Goal: Complete application form: Complete application form

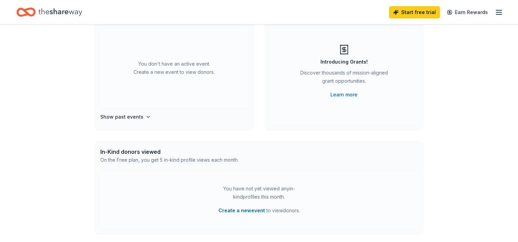
scroll to position [68, 0]
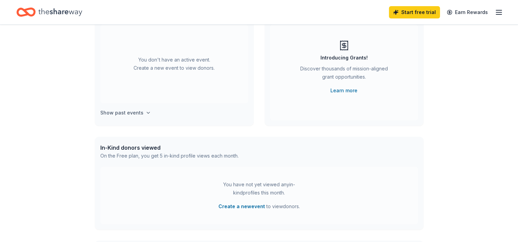
click at [129, 113] on h4 "Show past events" at bounding box center [121, 113] width 43 height 8
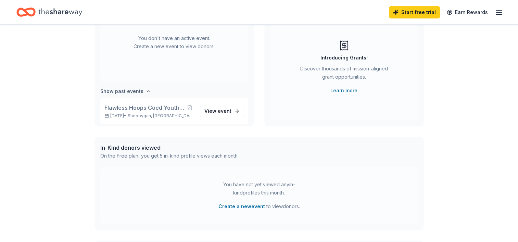
scroll to position [25, 0]
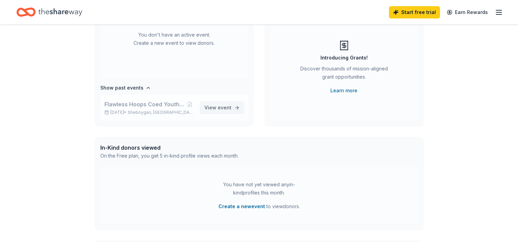
click at [218, 107] on span "event" at bounding box center [225, 108] width 14 height 6
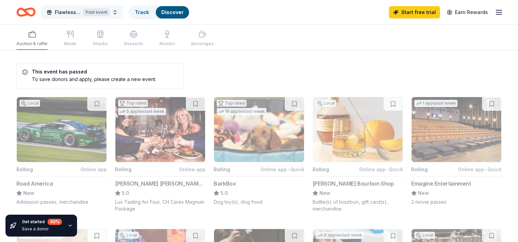
click at [66, 12] on span "Flawless Hoops Coed Youth League Opener" at bounding box center [68, 12] width 26 height 8
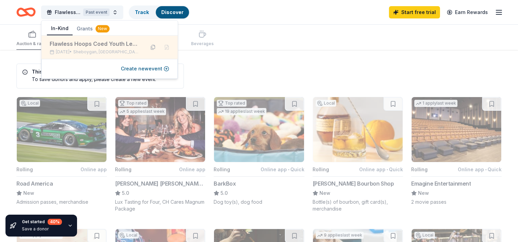
click at [152, 47] on button at bounding box center [152, 47] width 11 height 11
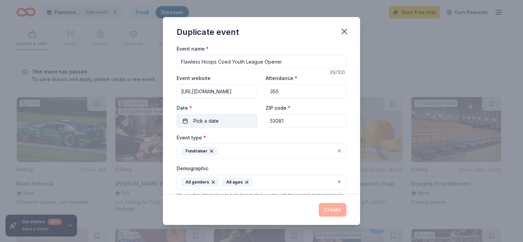
click at [227, 120] on button "Pick a date" at bounding box center [217, 121] width 81 height 14
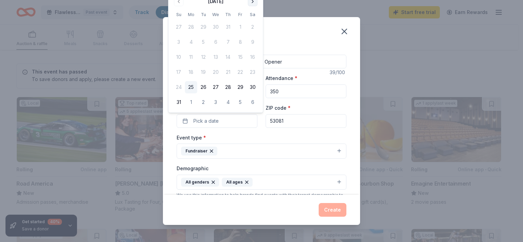
click at [253, 2] on button "Go to next month" at bounding box center [253, 2] width 10 height 10
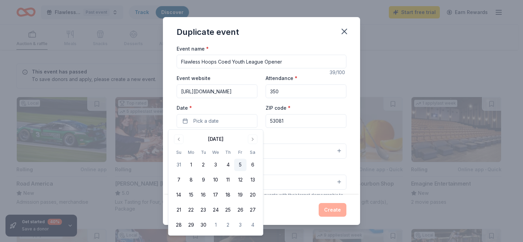
click at [240, 166] on button "5" at bounding box center [240, 165] width 12 height 12
click at [273, 135] on div "Event type * Fundraiser" at bounding box center [262, 146] width 170 height 26
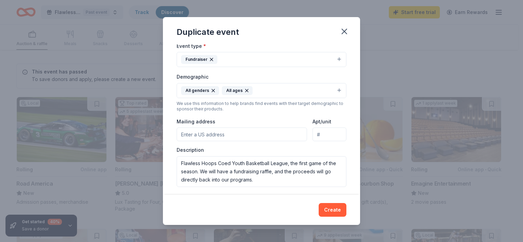
scroll to position [103, 0]
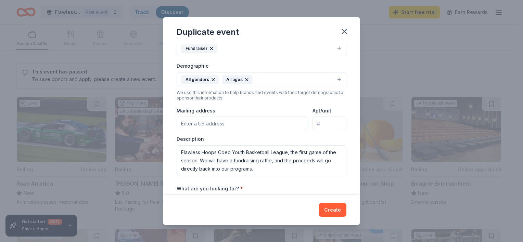
click at [202, 126] on input "Mailing address" at bounding box center [242, 124] width 130 height 14
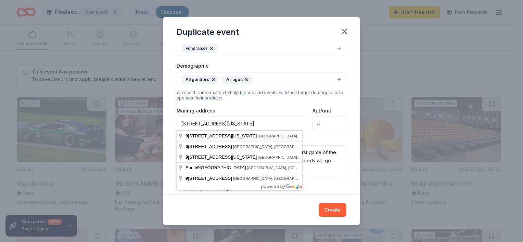
click at [281, 107] on div "Mailing address 926B Indiana Avenue" at bounding box center [242, 118] width 130 height 24
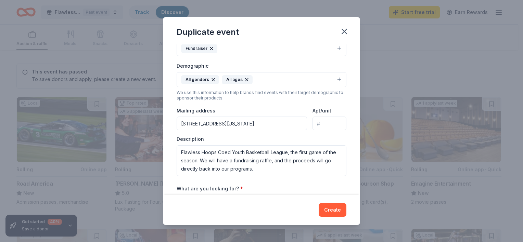
click at [240, 120] on input "926B Indiana Avenue" at bounding box center [242, 124] width 130 height 14
click at [190, 123] on input "[STREET_ADDRESS][US_STATE]" at bounding box center [242, 124] width 130 height 14
type input "926B Indiana Avenue, Sheboygan, WI, 53081"
click at [251, 106] on div "Mailing address 926B Indiana Avenue, Sheboygan, WI, 53081" at bounding box center [242, 118] width 130 height 24
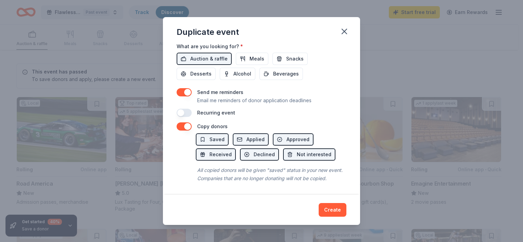
scroll to position [253, 0]
click at [333, 210] on button "Create" at bounding box center [333, 210] width 28 height 14
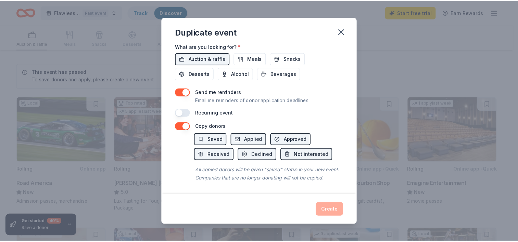
scroll to position [13, 0]
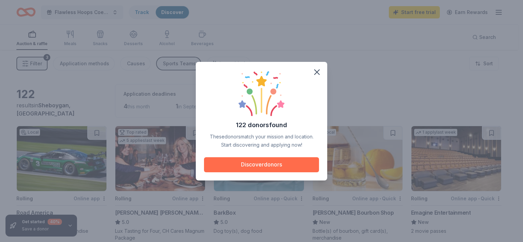
click at [285, 165] on button "Discover donors" at bounding box center [261, 164] width 115 height 15
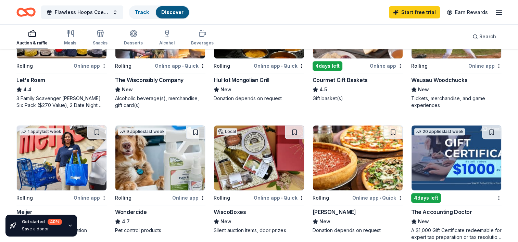
scroll to position [275, 0]
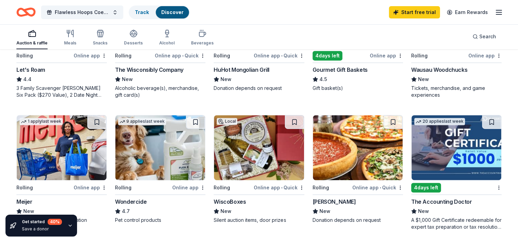
click at [250, 150] on img at bounding box center [259, 147] width 90 height 65
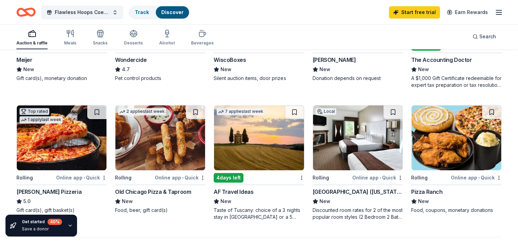
scroll to position [412, 0]
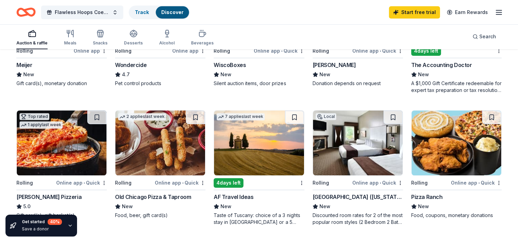
click at [446, 136] on img at bounding box center [456, 143] width 90 height 65
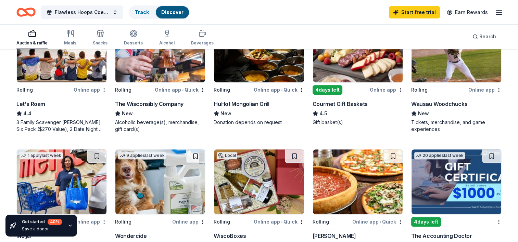
scroll to position [207, 0]
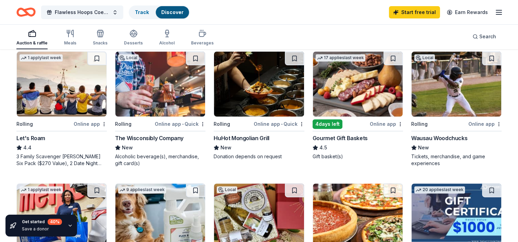
click at [147, 88] on img at bounding box center [160, 84] width 90 height 65
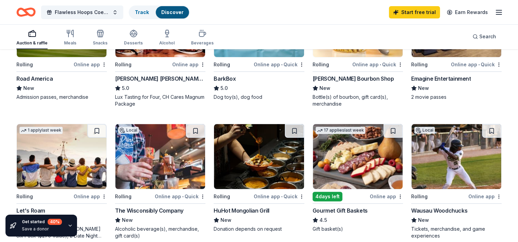
scroll to position [138, 0]
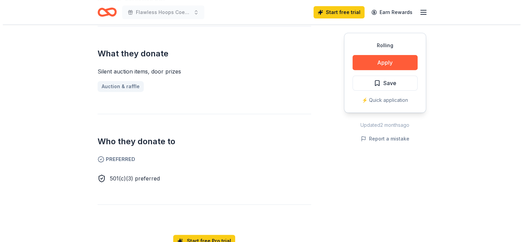
scroll to position [342, 0]
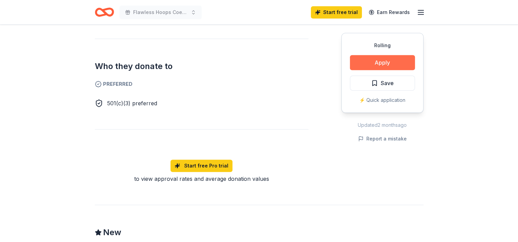
click at [368, 62] on button "Apply" at bounding box center [382, 62] width 65 height 15
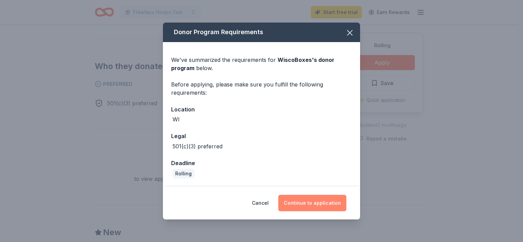
click at [316, 203] on button "Continue to application" at bounding box center [312, 203] width 68 height 16
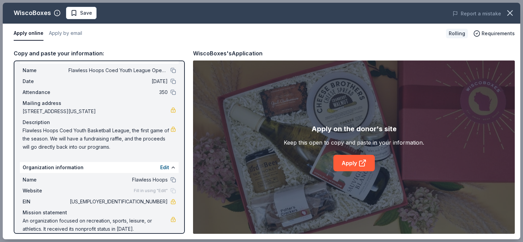
scroll to position [22, 0]
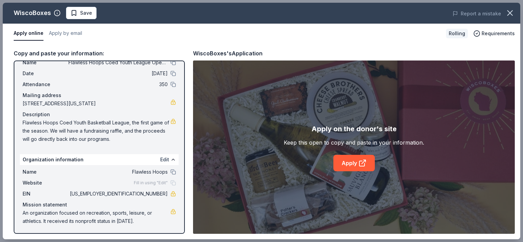
click at [160, 158] on button "Edit" at bounding box center [164, 160] width 9 height 8
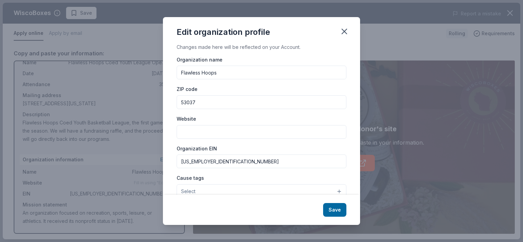
scroll to position [0, 0]
click at [235, 134] on input "Website" at bounding box center [262, 134] width 170 height 14
paste input "[URL][DOMAIN_NAME]"
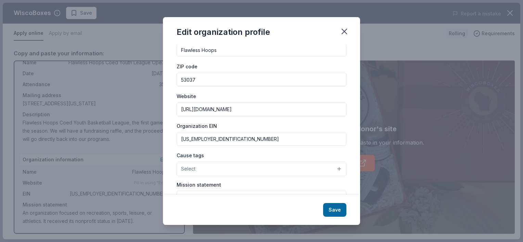
scroll to position [34, 0]
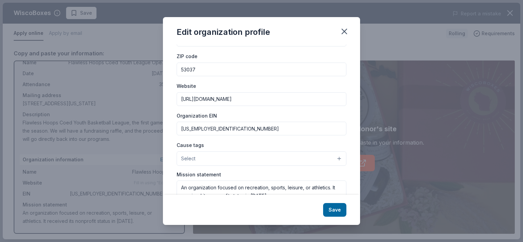
type input "[URL][DOMAIN_NAME]"
click at [232, 162] on button "Select" at bounding box center [262, 159] width 170 height 14
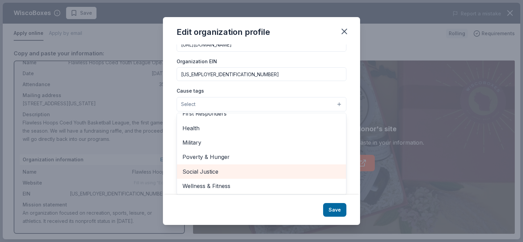
scroll to position [27, 0]
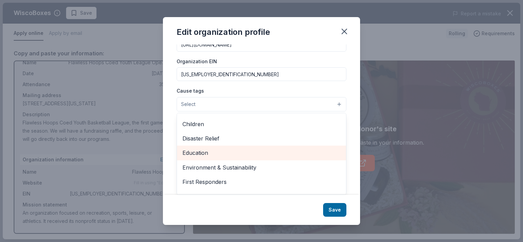
click at [200, 155] on span "Education" at bounding box center [261, 153] width 158 height 9
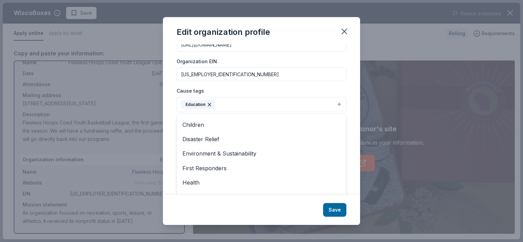
scroll to position [78, 0]
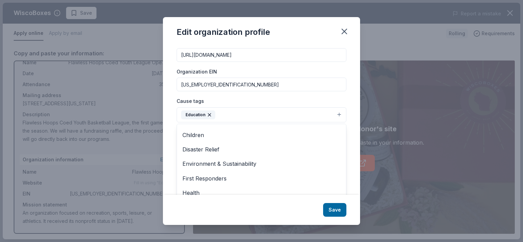
click at [221, 104] on div "Cause tags Education Animals Art & Culture Children Disaster Relief Environment…" at bounding box center [262, 110] width 170 height 26
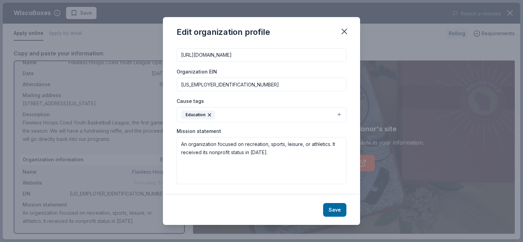
click at [231, 115] on button "Education" at bounding box center [262, 114] width 170 height 15
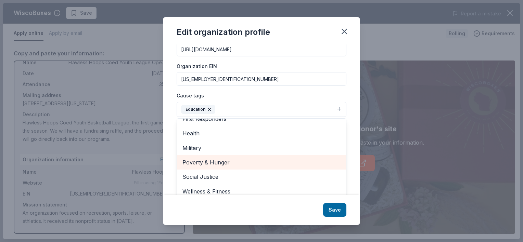
scroll to position [89, 0]
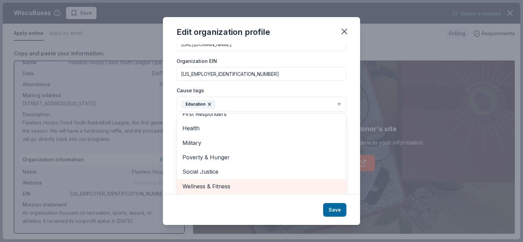
click at [222, 184] on span "Wellness & Fitness" at bounding box center [261, 186] width 158 height 9
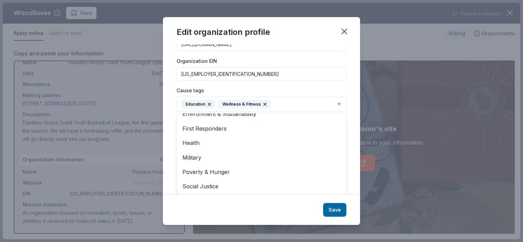
click at [208, 103] on div "Cause tags Education Wellness & Fitness Animals Art & Culture Children Disaster…" at bounding box center [262, 99] width 170 height 26
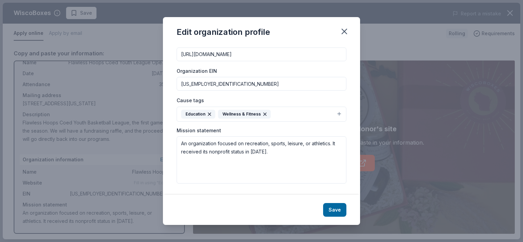
scroll to position [78, 0]
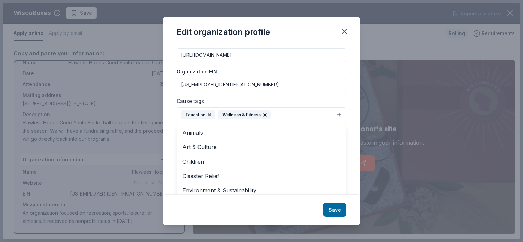
click at [209, 115] on icon "button" at bounding box center [209, 115] width 3 height 3
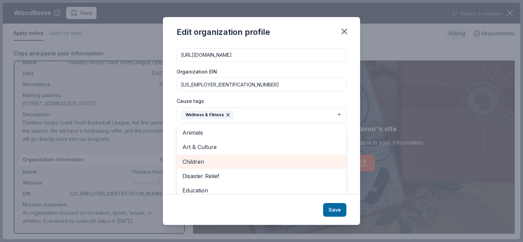
click at [215, 162] on span "Children" at bounding box center [261, 161] width 158 height 9
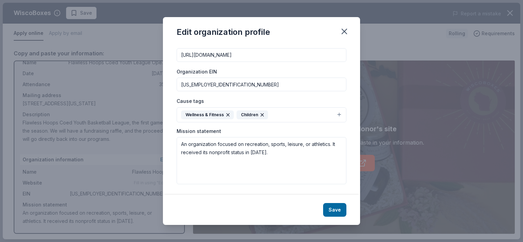
click at [285, 112] on button "Wellness & Fitness Children" at bounding box center [262, 114] width 170 height 15
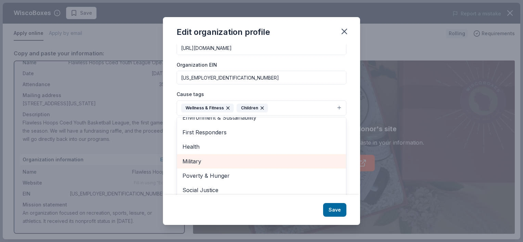
scroll to position [89, 0]
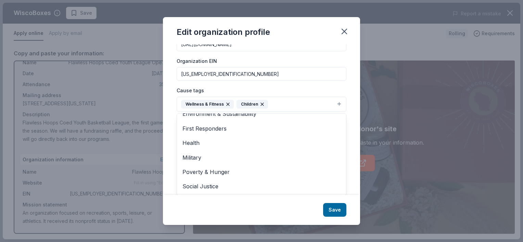
click at [349, 93] on div "Changes made here will be reflected on your Account. Organization name Flawless…" at bounding box center [261, 119] width 197 height 151
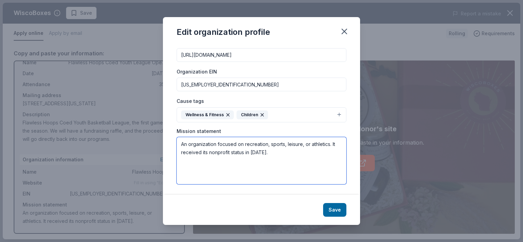
click at [289, 164] on textarea "An organization focused on recreation, sports, leisure, or athletics. It receiv…" at bounding box center [262, 160] width 170 height 47
paste textarea "Our mission: Flawless Hoops will pave the way to opportunities that will shape …"
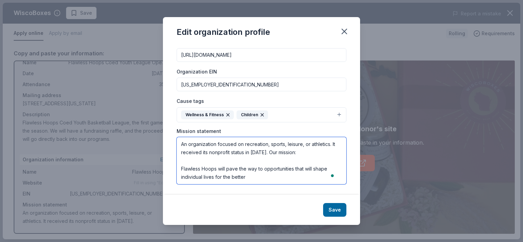
click at [274, 152] on textarea "An organization focused on recreation, sports, leisure, or athletics. It receiv…" at bounding box center [262, 160] width 170 height 47
click at [305, 143] on textarea "An organization focused on recreation, sports, leisure, or athletics. It receiv…" at bounding box center [262, 160] width 170 height 47
drag, startPoint x: 179, startPoint y: 169, endPoint x: 177, endPoint y: 140, distance: 29.2
click at [177, 140] on textarea "An organization focused on recreation, sports, leior athletics. It received its…" at bounding box center [262, 160] width 170 height 47
click at [272, 159] on textarea "An organization focused on recreation, sports, leior athletics. It received its…" at bounding box center [262, 160] width 170 height 47
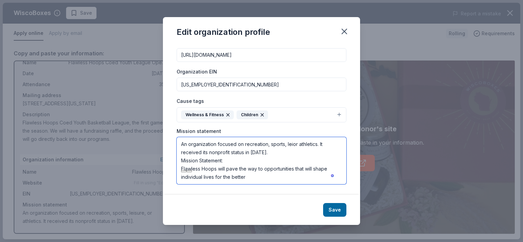
drag, startPoint x: 266, startPoint y: 153, endPoint x: 169, endPoint y: 136, distance: 98.4
click at [169, 136] on div "Changes made here will be reflected on your Account. Organization name Flawless…" at bounding box center [261, 119] width 197 height 151
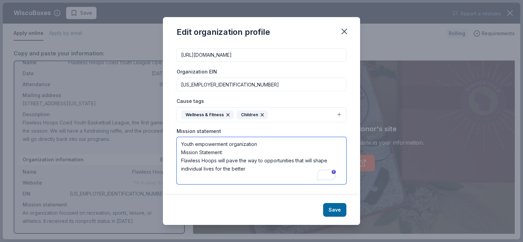
click at [263, 144] on textarea "Youth empowerment organization Mission Statement: Flawless Hoops will pave the …" at bounding box center [262, 160] width 170 height 47
paste textarea "At Flawless Hoops, we believe in the transformative power of the game, using it…"
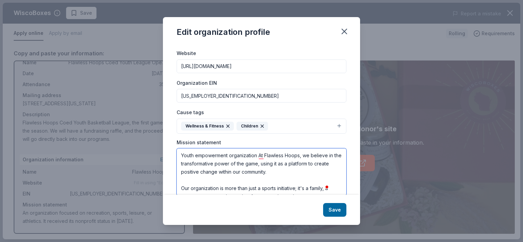
scroll to position [68, 0]
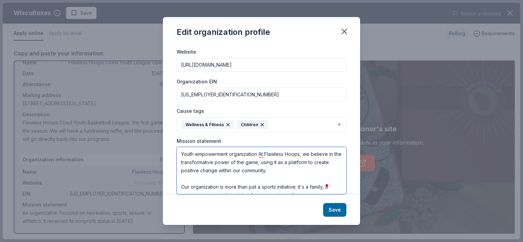
drag, startPoint x: 302, startPoint y: 155, endPoint x: 260, endPoint y: 158, distance: 41.9
click at [260, 158] on textarea "Youth empowerment organization At Flawless Hoops, we believe in the transformat…" at bounding box center [262, 170] width 170 height 47
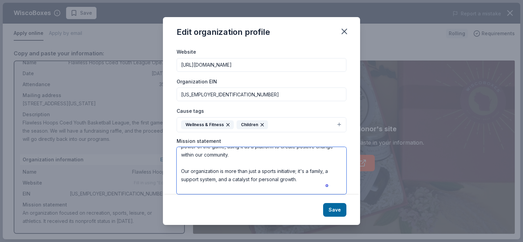
scroll to position [0, 0]
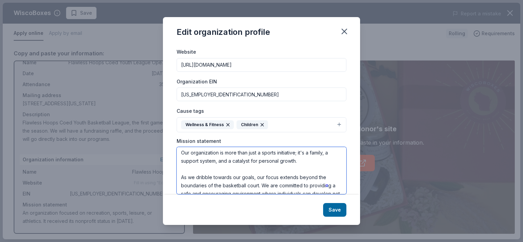
click at [181, 154] on textarea "Youth empowerment organization, we believe in the transformative power of the g…" at bounding box center [262, 170] width 170 height 47
drag, startPoint x: 218, startPoint y: 154, endPoint x: 173, endPoint y: 154, distance: 44.8
click at [173, 154] on div "Changes made here will be reflected on your Account. Organization name Flawless…" at bounding box center [261, 119] width 197 height 151
drag, startPoint x: 258, startPoint y: 177, endPoint x: 171, endPoint y: 177, distance: 86.9
click at [171, 177] on div "Changes made here will be reflected on your Account. Organization name Flawless…" at bounding box center [261, 119] width 197 height 151
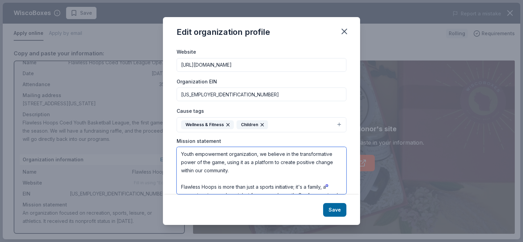
click at [226, 180] on textarea "Youth empowerment organization, we believe in the transformative power of the g…" at bounding box center [262, 170] width 170 height 47
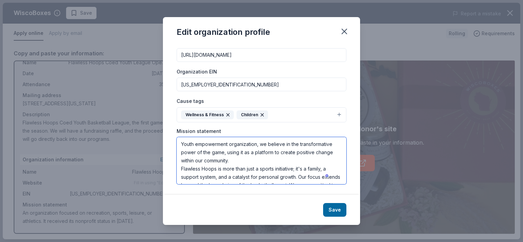
click at [181, 144] on textarea "Youth empowerment organization, we believe in the transformative power of the g…" at bounding box center [262, 160] width 170 height 47
click at [263, 144] on textarea "Youth empowerment organization, we believe in the transformative power of the g…" at bounding box center [262, 160] width 170 height 47
click at [268, 161] on textarea "Youth empowerment organization, we believe in the transformative power of the g…" at bounding box center [262, 160] width 170 height 47
click at [182, 144] on textarea "Youth empowerment organization, we believe in the transformative power of the g…" at bounding box center [262, 160] width 170 height 47
click at [275, 144] on textarea "Flawless Hoops is a youth empowerment organization. It's more than just a sport…" at bounding box center [262, 160] width 170 height 47
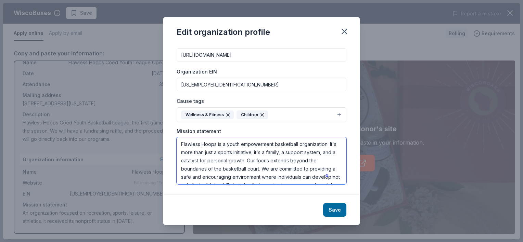
drag, startPoint x: 257, startPoint y: 178, endPoint x: 125, endPoint y: 128, distance: 140.9
click at [125, 128] on div "Edit organization profile Changes made here will be reflected on your Account. …" at bounding box center [261, 121] width 523 height 242
type textarea "Flawless Hoops is a youth empowerment basketball organization. It's more than j…"
click at [304, 131] on div "Mission statement Flawless Hoops is a youth empowerment basketball organization…" at bounding box center [262, 156] width 170 height 57
click at [335, 203] on div "Save" at bounding box center [261, 210] width 197 height 30
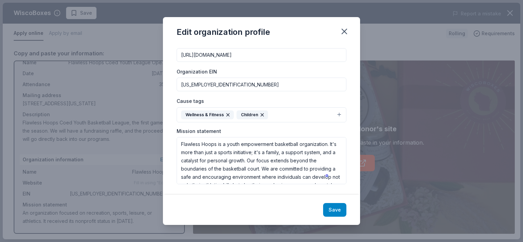
click at [335, 205] on button "Save" at bounding box center [334, 210] width 23 height 14
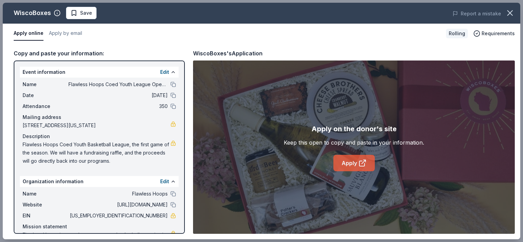
click at [362, 164] on icon at bounding box center [362, 163] width 8 height 8
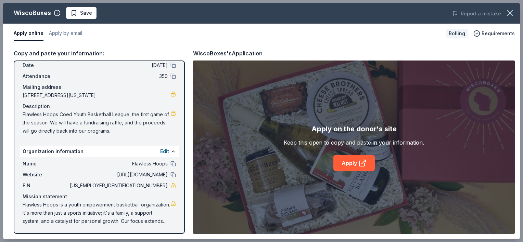
click at [52, 210] on span "Flawless Hoops is a youth empowerment basketball organization. It's more than j…" at bounding box center [97, 213] width 148 height 25
click at [160, 151] on button "Edit" at bounding box center [164, 151] width 9 height 8
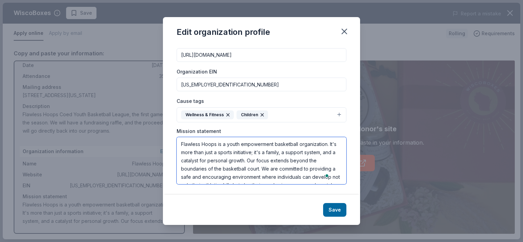
scroll to position [0, 0]
drag, startPoint x: 248, startPoint y: 179, endPoint x: 134, endPoint y: 121, distance: 127.3
click at [134, 121] on div "Edit organization profile Changes made here will be reflected on your Account. …" at bounding box center [261, 121] width 523 height 242
drag, startPoint x: 214, startPoint y: 85, endPoint x: 149, endPoint y: 84, distance: 65.0
click at [149, 84] on div "Edit organization profile Changes made here will be reflected on your Account. …" at bounding box center [261, 121] width 523 height 242
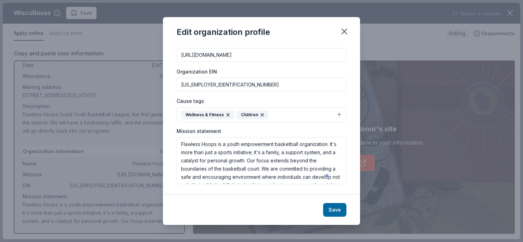
drag, startPoint x: 251, startPoint y: 55, endPoint x: 210, endPoint y: 57, distance: 41.1
click at [210, 57] on input "[URL][DOMAIN_NAME]" at bounding box center [262, 55] width 170 height 14
drag, startPoint x: 345, startPoint y: 34, endPoint x: 337, endPoint y: 38, distance: 9.2
click at [345, 34] on icon "button" at bounding box center [344, 32] width 10 height 10
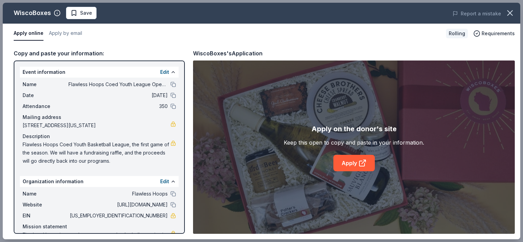
drag, startPoint x: 57, startPoint y: 152, endPoint x: 119, endPoint y: 163, distance: 63.6
click at [119, 163] on span "Flawless Hoops Coed Youth Basketball League, the first game of the season. We w…" at bounding box center [97, 153] width 148 height 25
click at [160, 72] on button "Edit" at bounding box center [164, 72] width 9 height 8
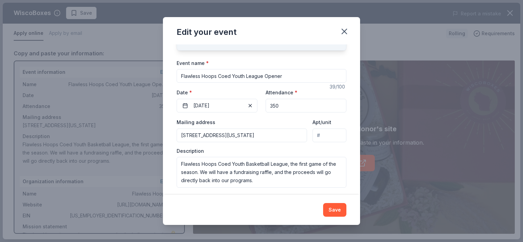
scroll to position [44, 0]
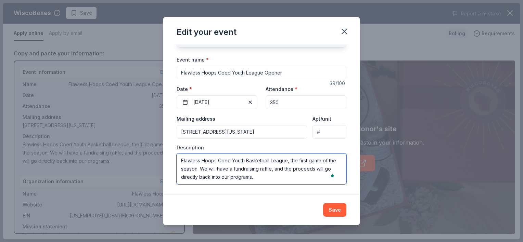
drag, startPoint x: 258, startPoint y: 178, endPoint x: 163, endPoint y: 159, distance: 97.3
click at [163, 159] on div "Changes made here will update the Event too. Update donors you've applied to Le…" at bounding box center [261, 119] width 197 height 151
click at [344, 29] on icon "button" at bounding box center [344, 32] width 10 height 10
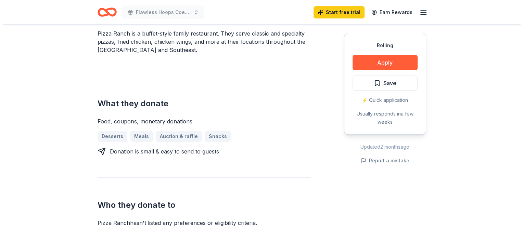
scroll to position [240, 0]
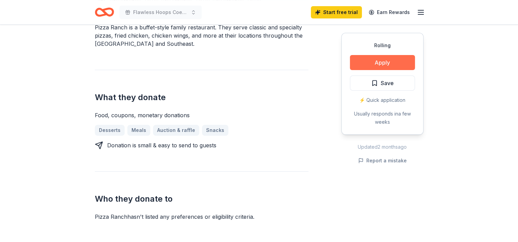
click at [390, 64] on button "Apply" at bounding box center [382, 62] width 65 height 15
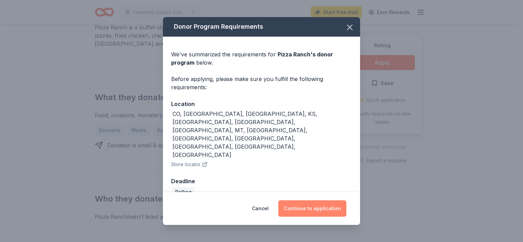
click at [319, 201] on button "Continue to application" at bounding box center [312, 209] width 68 height 16
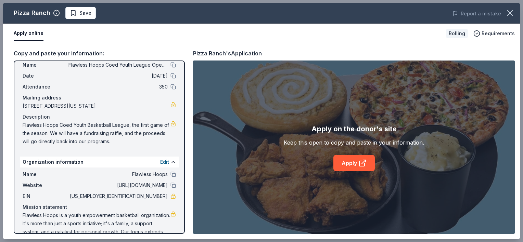
scroll to position [30, 0]
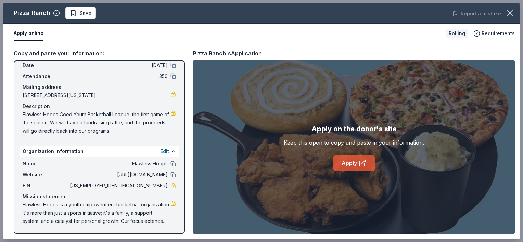
click at [352, 161] on link "Apply" at bounding box center [353, 163] width 41 height 16
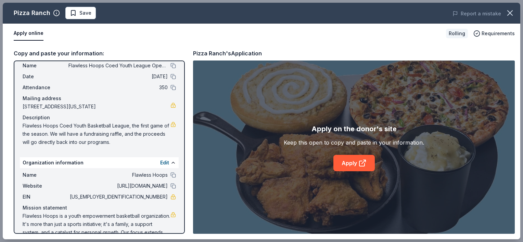
scroll to position [0, 0]
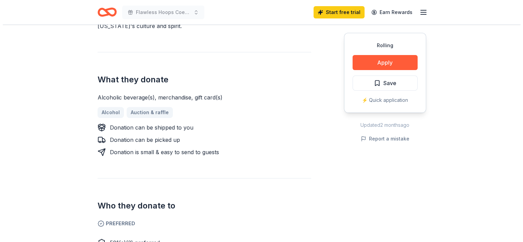
scroll to position [240, 0]
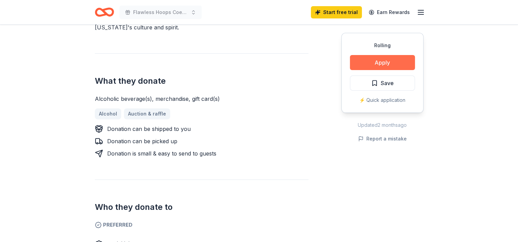
click at [375, 63] on button "Apply" at bounding box center [382, 62] width 65 height 15
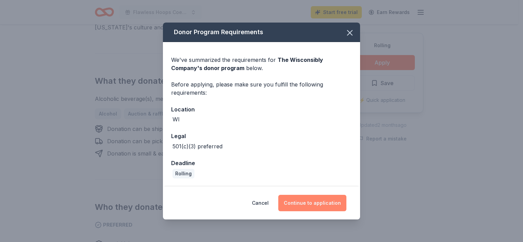
click at [324, 205] on button "Continue to application" at bounding box center [312, 203] width 68 height 16
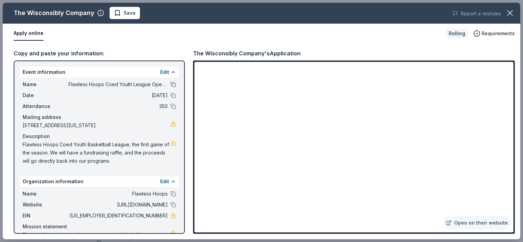
click at [170, 82] on button at bounding box center [172, 84] width 5 height 5
